Goal: Task Accomplishment & Management: Use online tool/utility

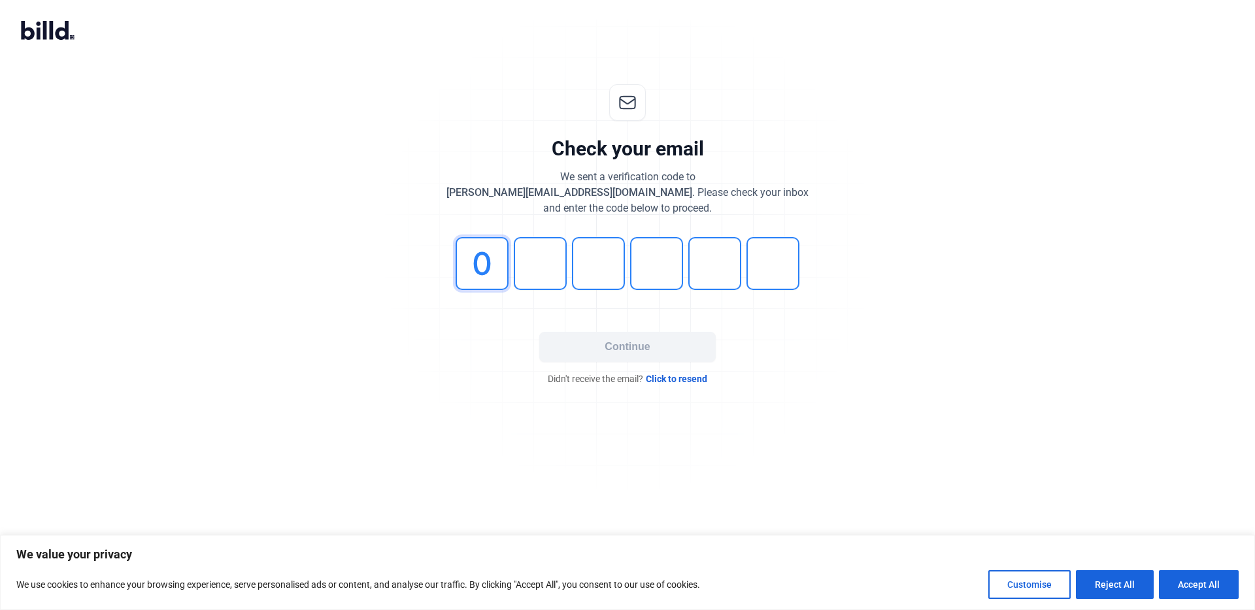
type input "0"
type input "9"
type input "2"
type input "4"
type input "3"
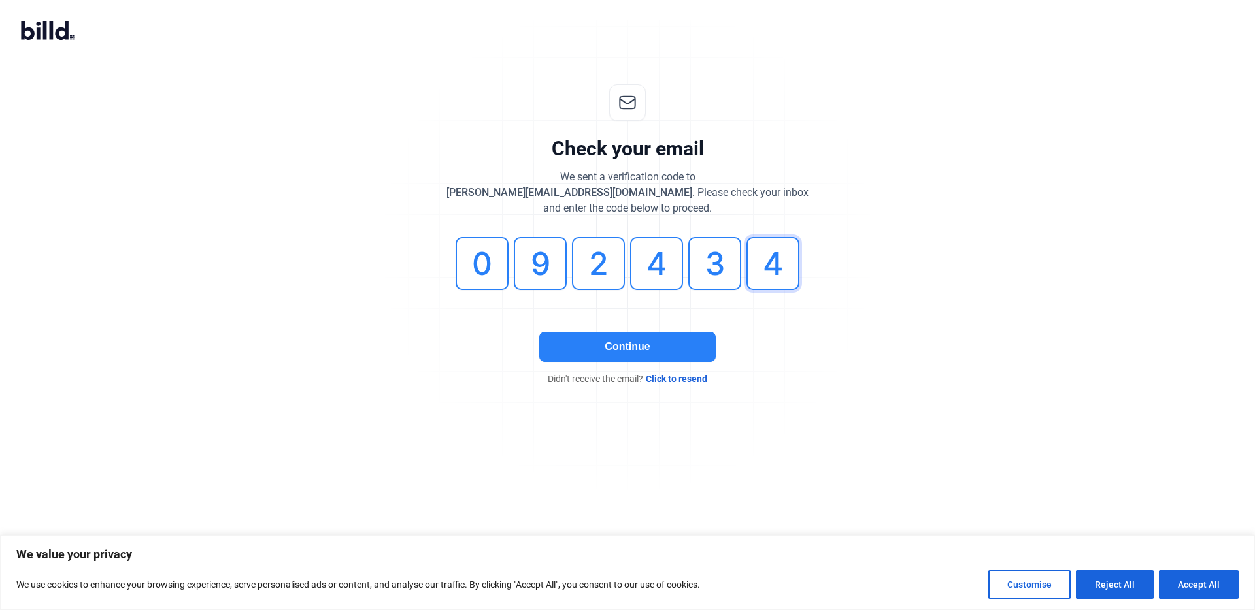
type input "4"
click at [639, 349] on button "Continue" at bounding box center [627, 347] width 176 height 30
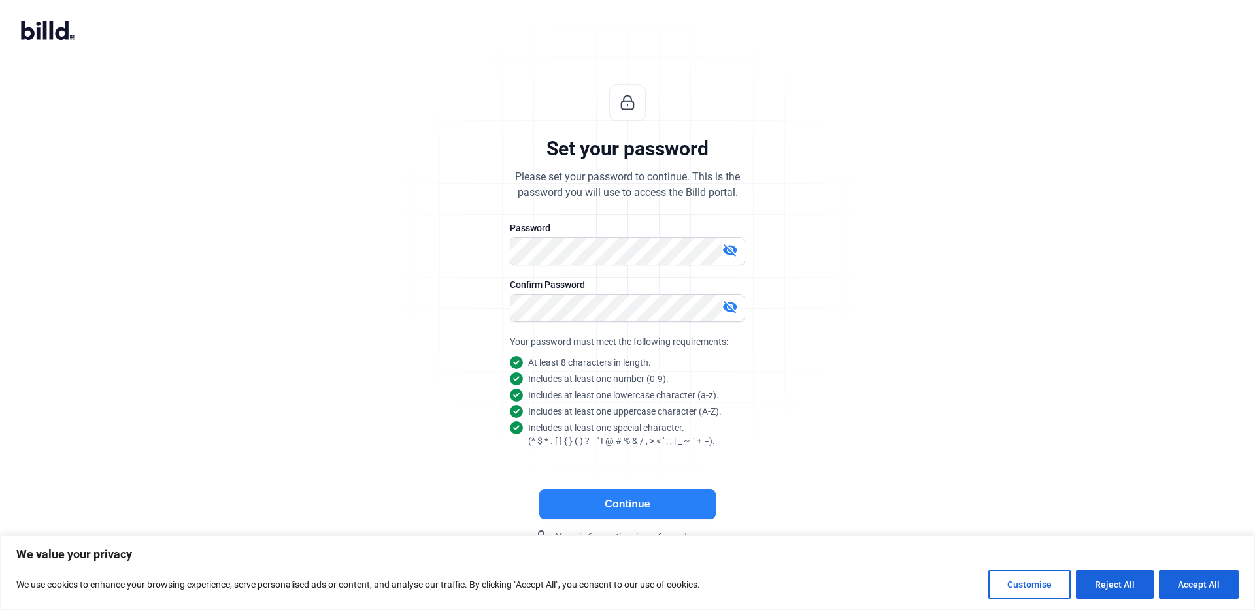
click at [597, 510] on button "Continue" at bounding box center [627, 505] width 176 height 30
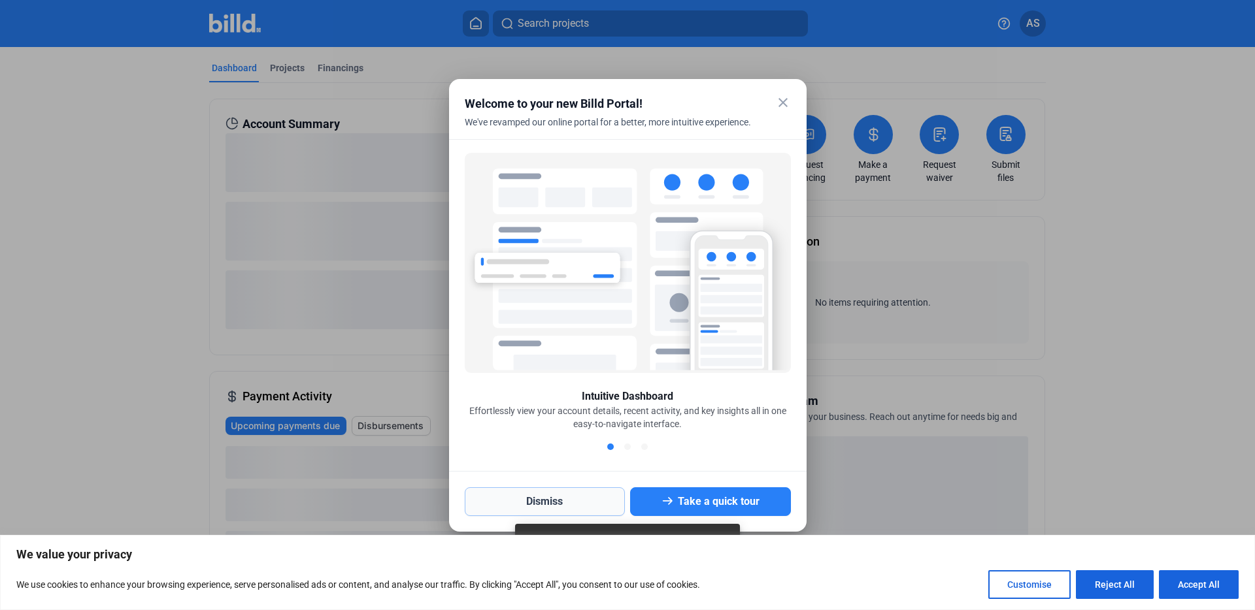
click at [582, 501] on button "Dismiss" at bounding box center [545, 502] width 161 height 29
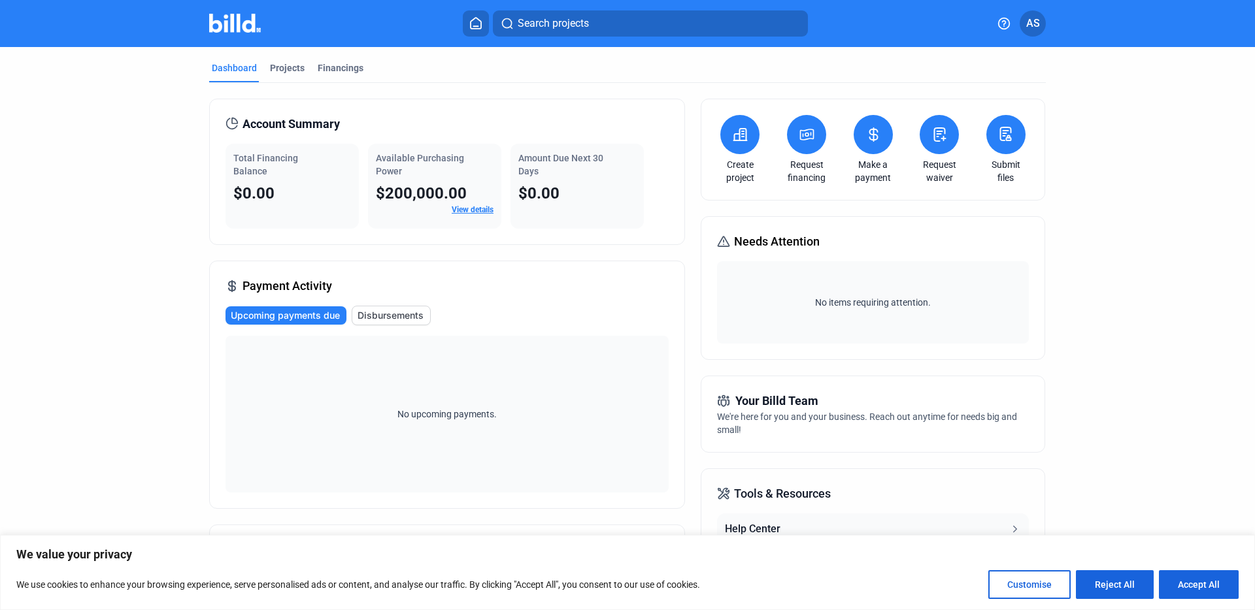
click at [1003, 141] on icon at bounding box center [1005, 134] width 16 height 16
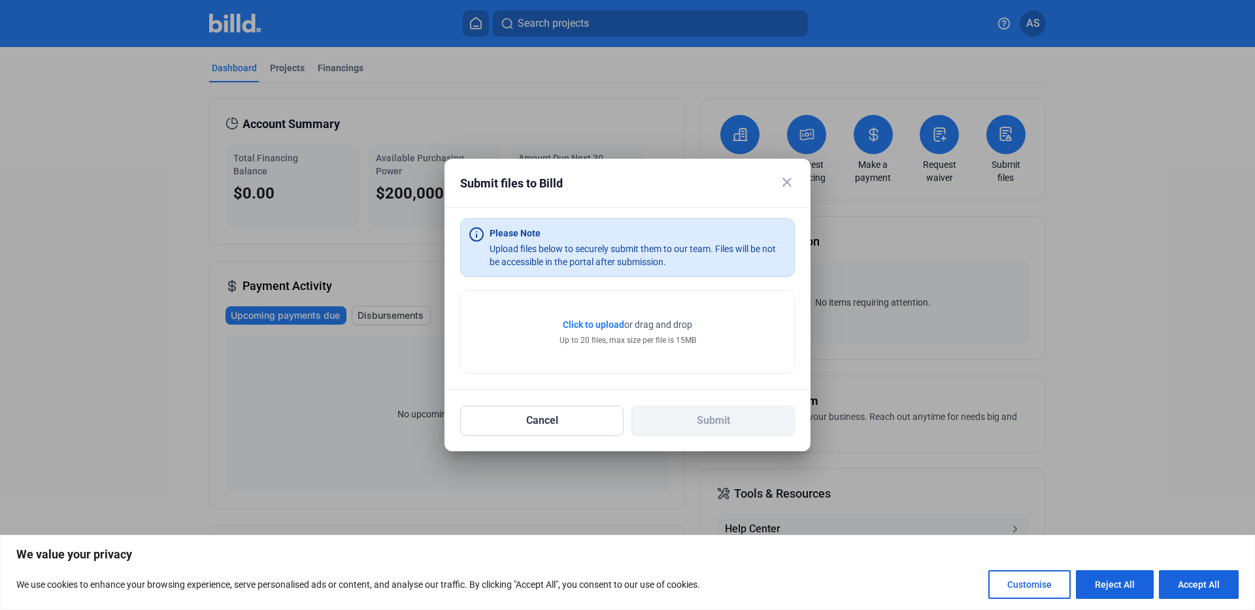
click at [788, 181] on mat-icon "close" at bounding box center [787, 183] width 16 height 16
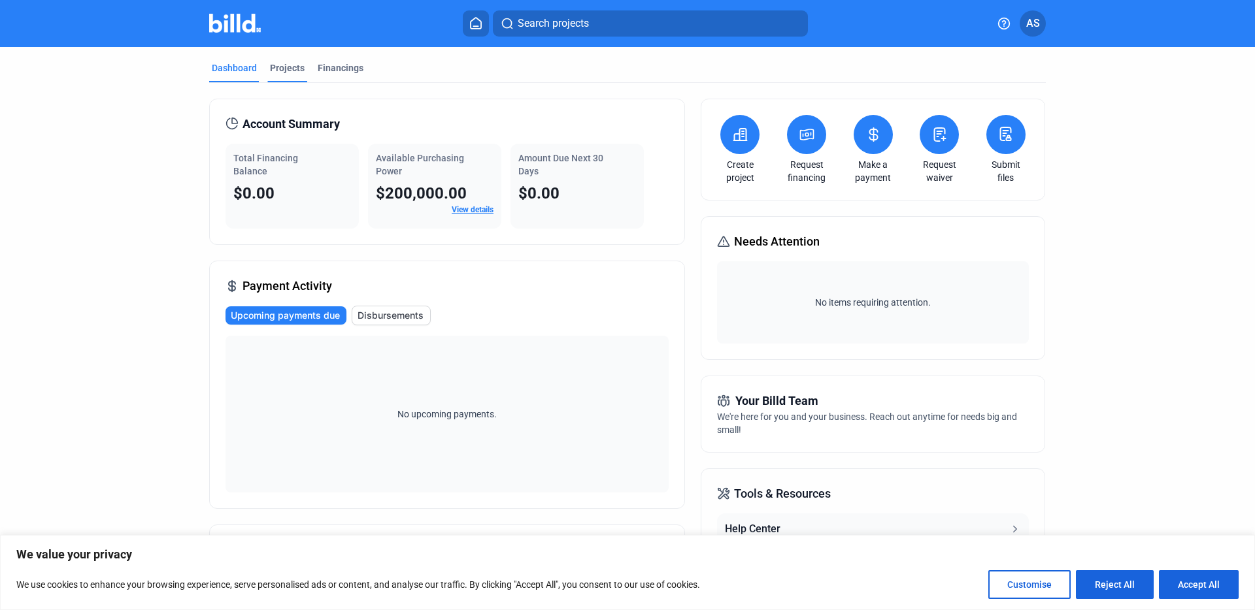
click at [279, 69] on div "Projects" at bounding box center [287, 67] width 35 height 13
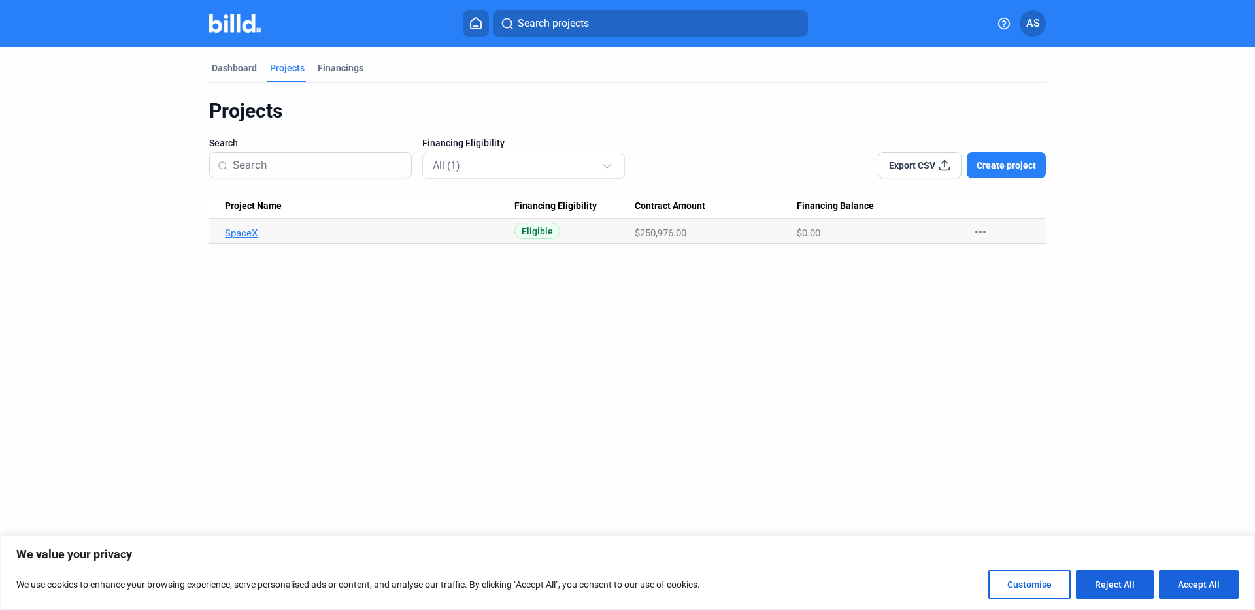
click at [233, 234] on link "SpaceX" at bounding box center [370, 233] width 290 height 12
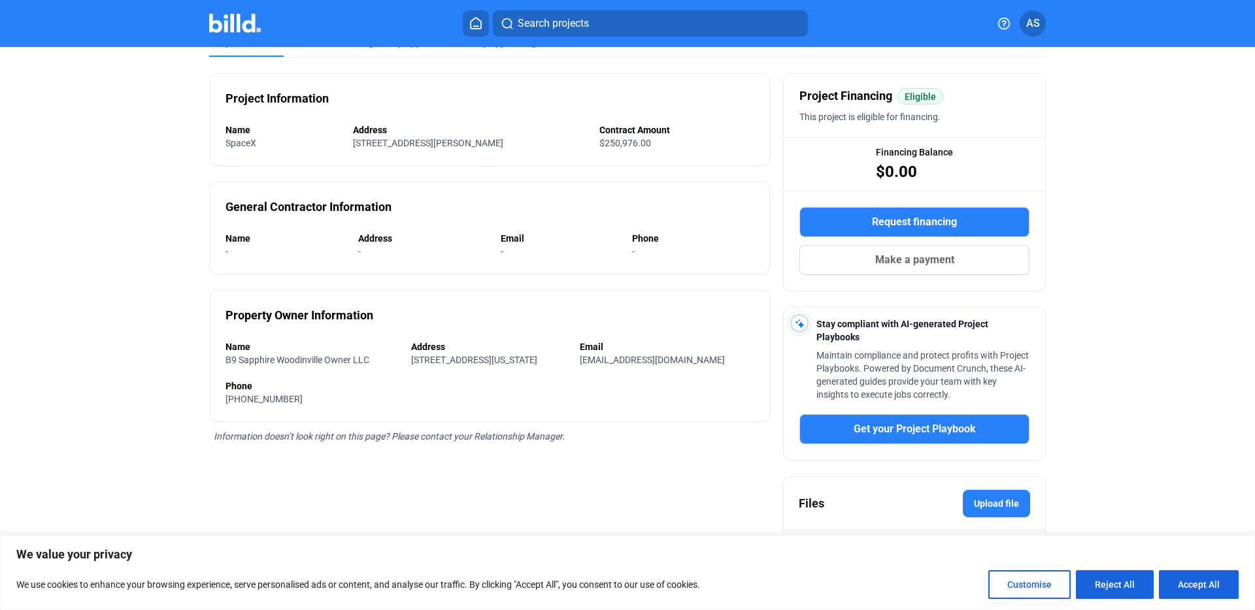
scroll to position [128, 0]
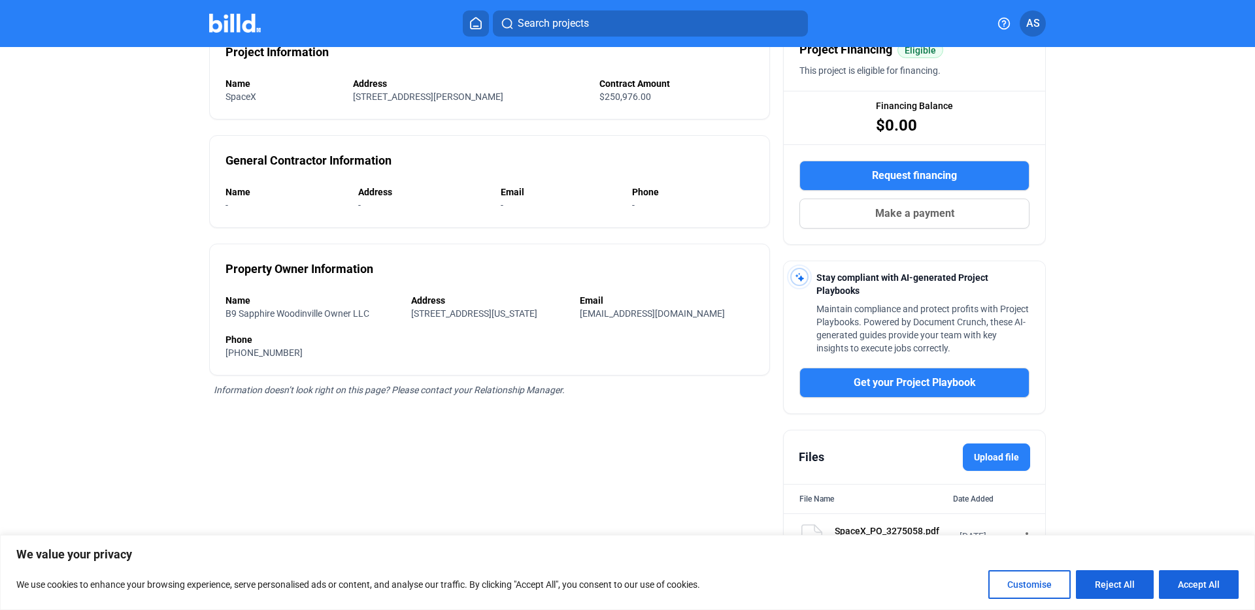
click at [985, 456] on label "Upload file" at bounding box center [996, 457] width 67 height 27
click at [0, 0] on input "Upload file" at bounding box center [0, 0] width 0 height 0
click at [1210, 590] on button "Accept All" at bounding box center [1199, 585] width 80 height 29
checkbox input "true"
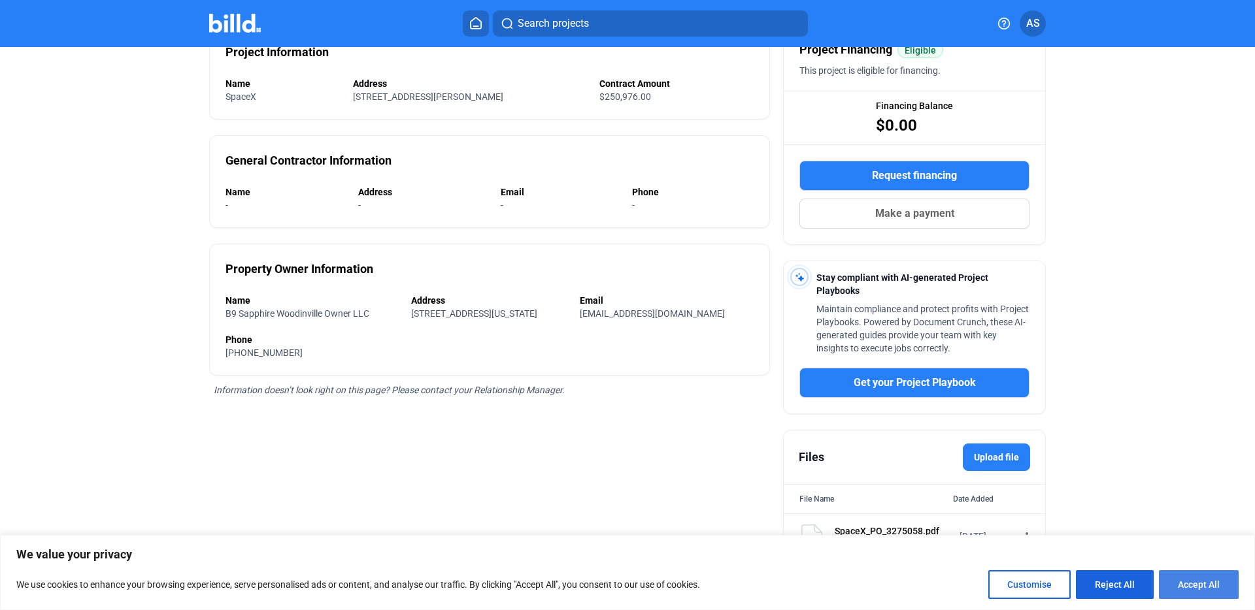
checkbox input "true"
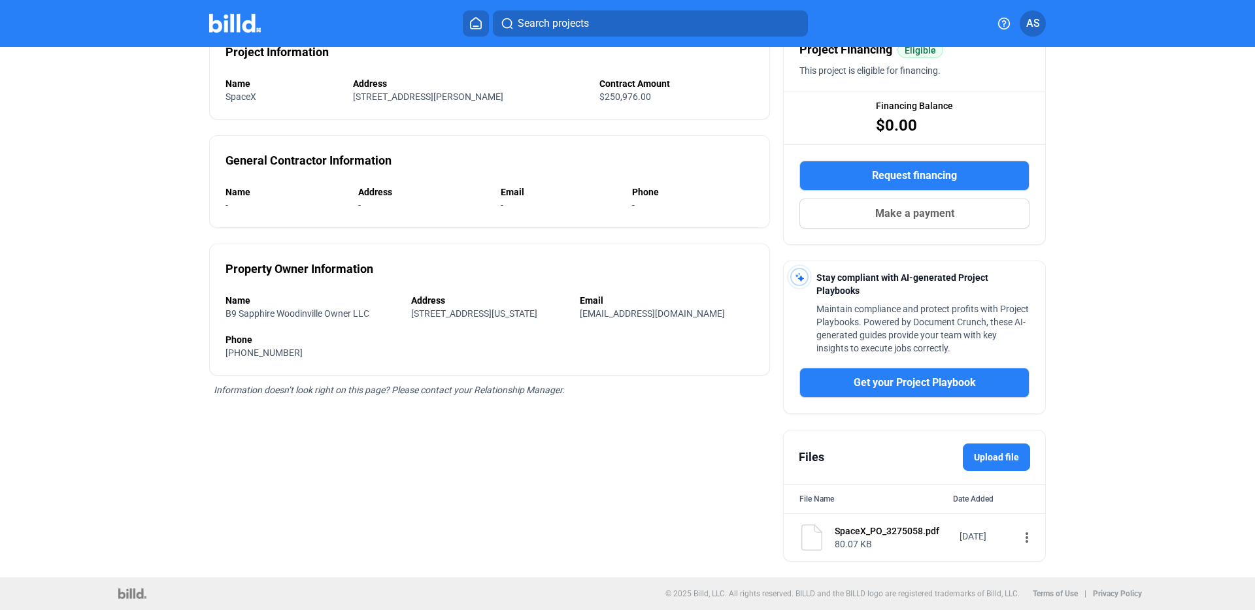
scroll to position [0, 0]
click at [984, 454] on label "Upload file" at bounding box center [996, 457] width 67 height 27
click at [0, 0] on input "Upload file" at bounding box center [0, 0] width 0 height 0
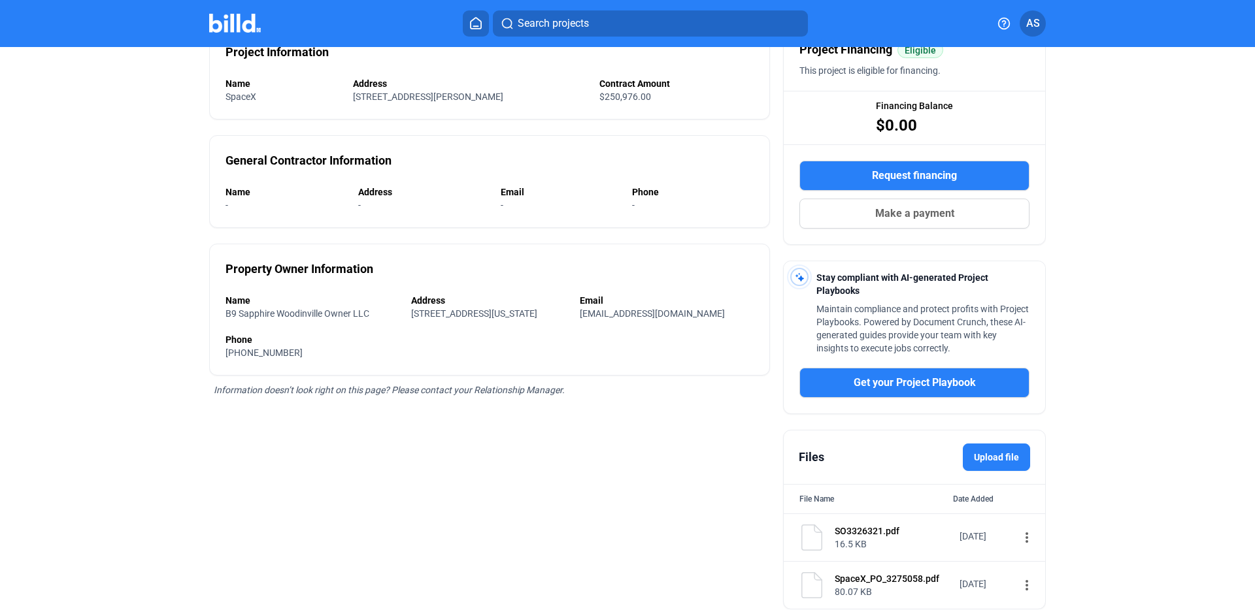
click at [995, 452] on label "Upload file" at bounding box center [996, 457] width 67 height 27
click at [0, 0] on input "Upload file" at bounding box center [0, 0] width 0 height 0
click at [1005, 457] on label "Upload file" at bounding box center [996, 457] width 67 height 27
click at [0, 0] on input "Upload file" at bounding box center [0, 0] width 0 height 0
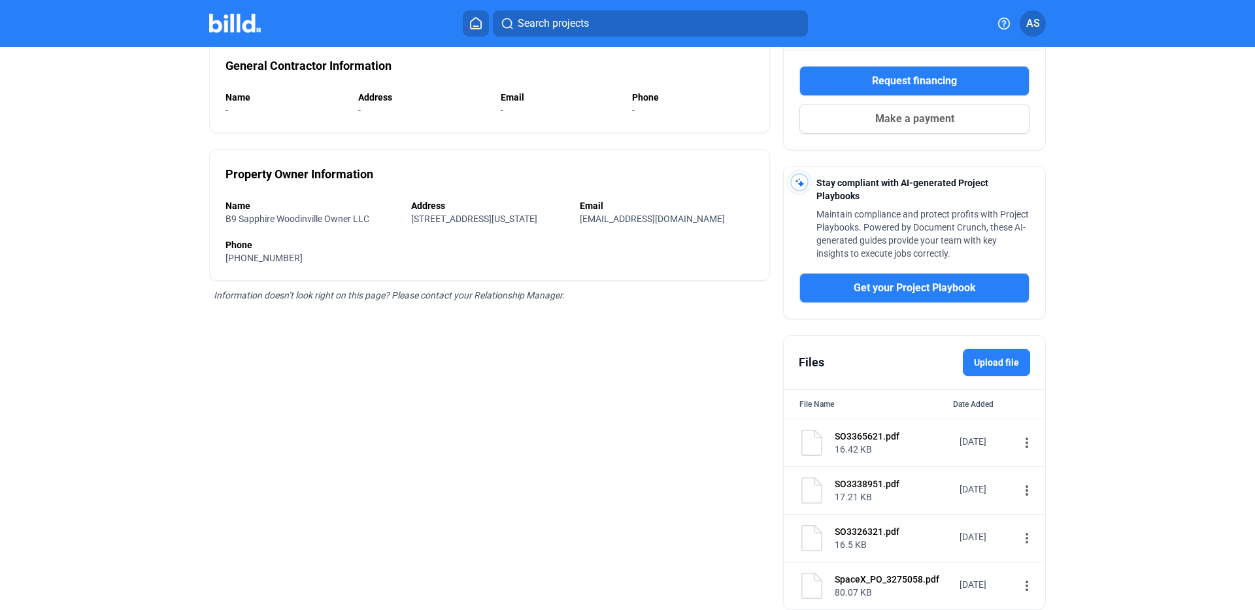
scroll to position [224, 0]
click at [993, 365] on label "Upload file" at bounding box center [996, 361] width 67 height 27
click at [0, 0] on input "Upload file" at bounding box center [0, 0] width 0 height 0
click at [1001, 363] on label "Upload file" at bounding box center [996, 361] width 67 height 27
click at [0, 0] on input "Upload file" at bounding box center [0, 0] width 0 height 0
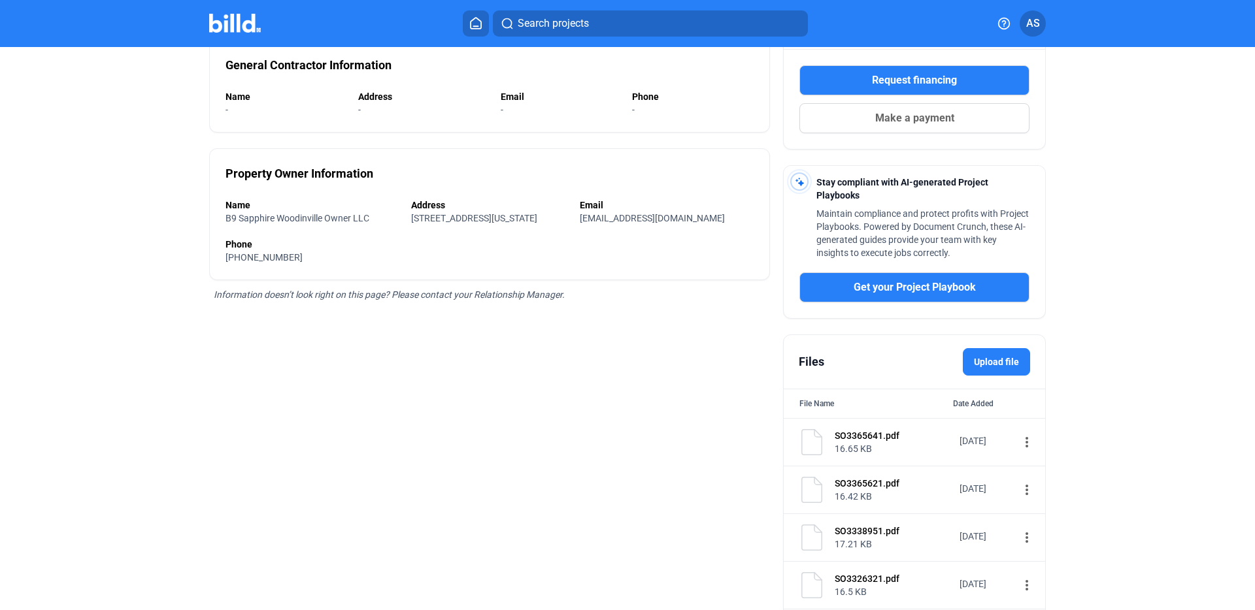
click at [1141, 444] on div "SpaceX Project Overview Material Financing Pay App Advance Pay App Manager Lien…" at bounding box center [628, 249] width 1054 height 850
